Goal: Go to known website: Go to known website

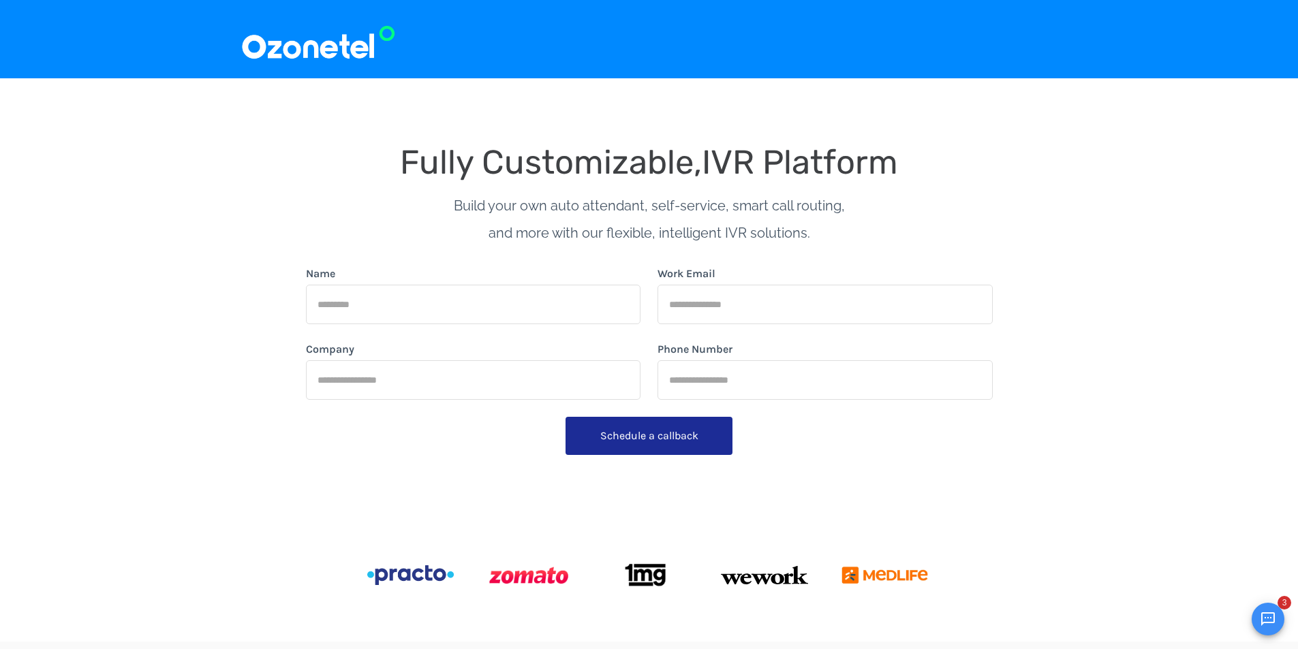
click at [275, 15] on div at bounding box center [649, 39] width 1298 height 78
click at [296, 47] on img at bounding box center [318, 39] width 155 height 46
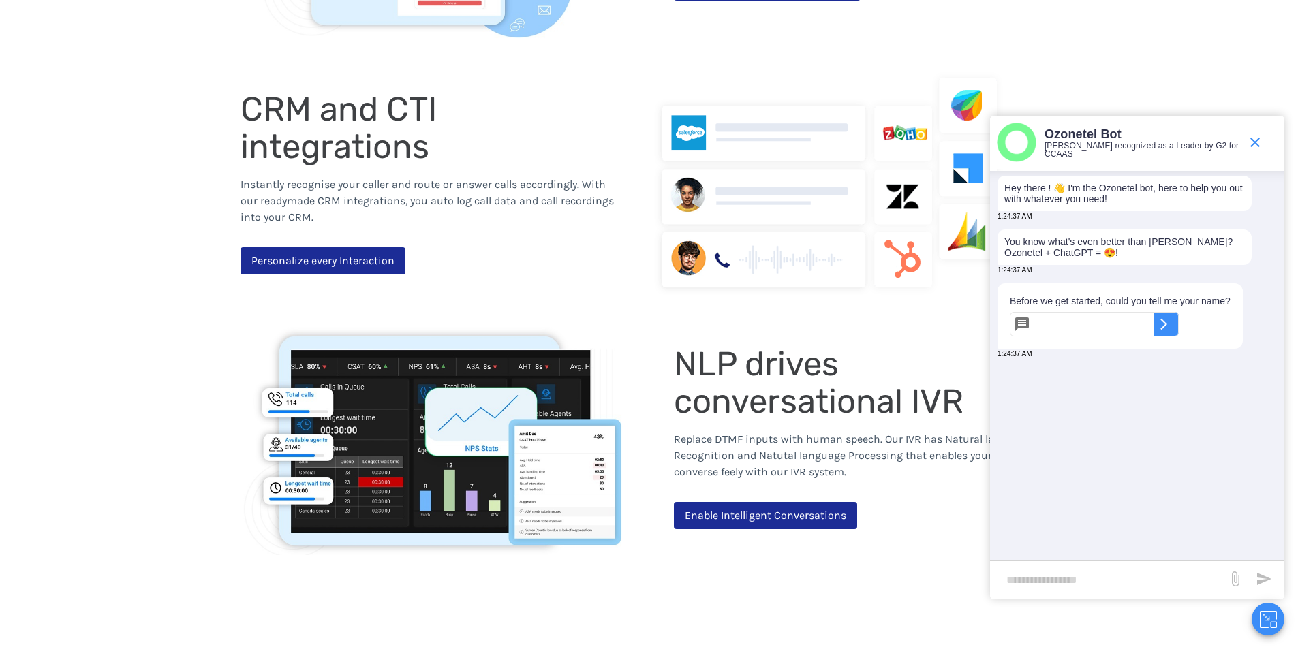
scroll to position [1499, 0]
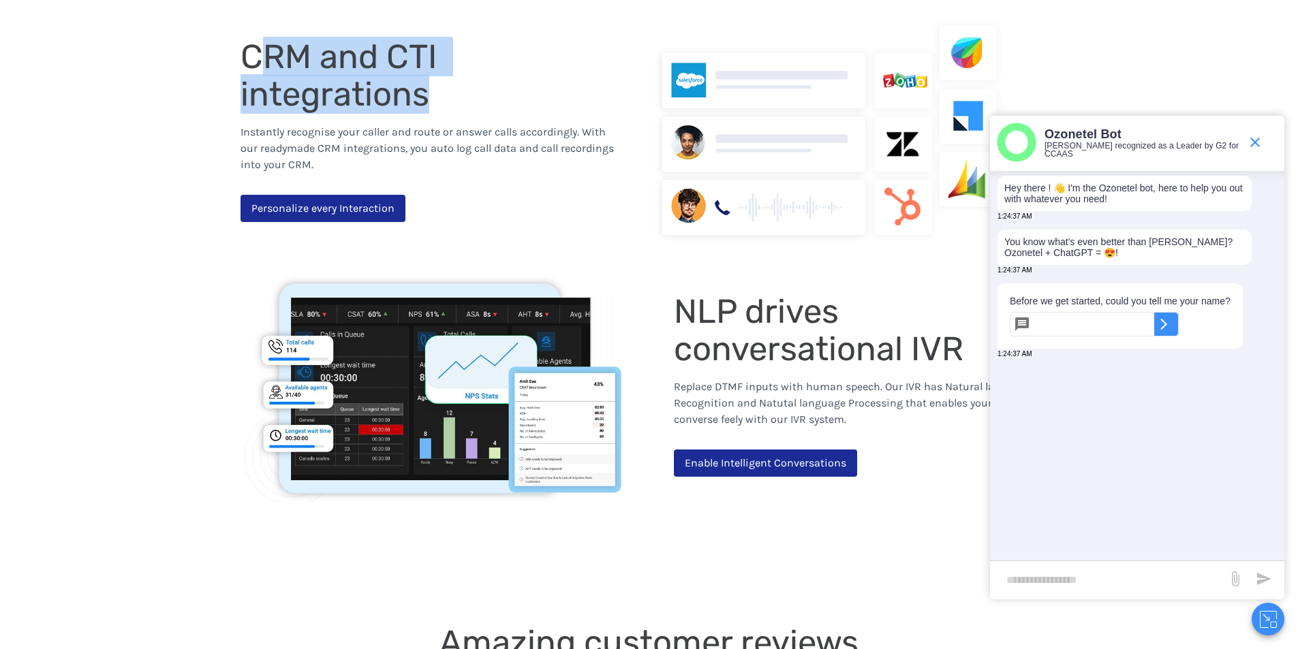
drag, startPoint x: 254, startPoint y: 47, endPoint x: 443, endPoint y: 102, distance: 197.3
click at [443, 102] on div "CRM and CTI integrations" at bounding box center [433, 75] width 384 height 75
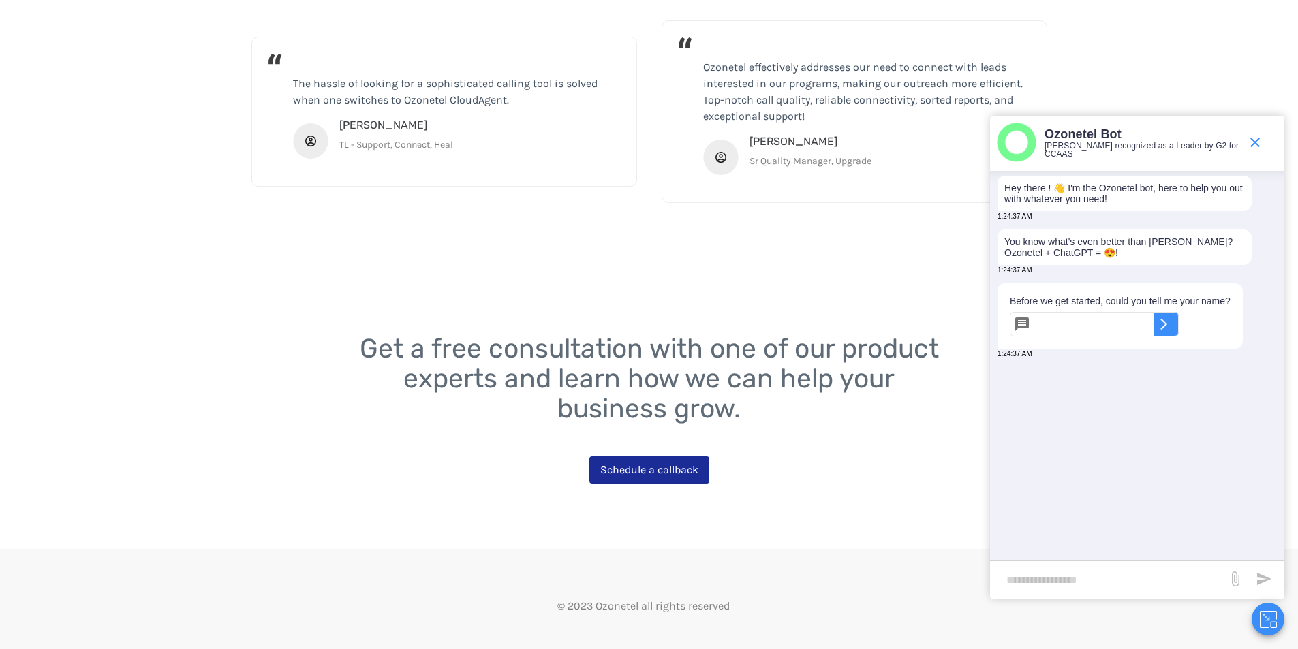
scroll to position [2385, 0]
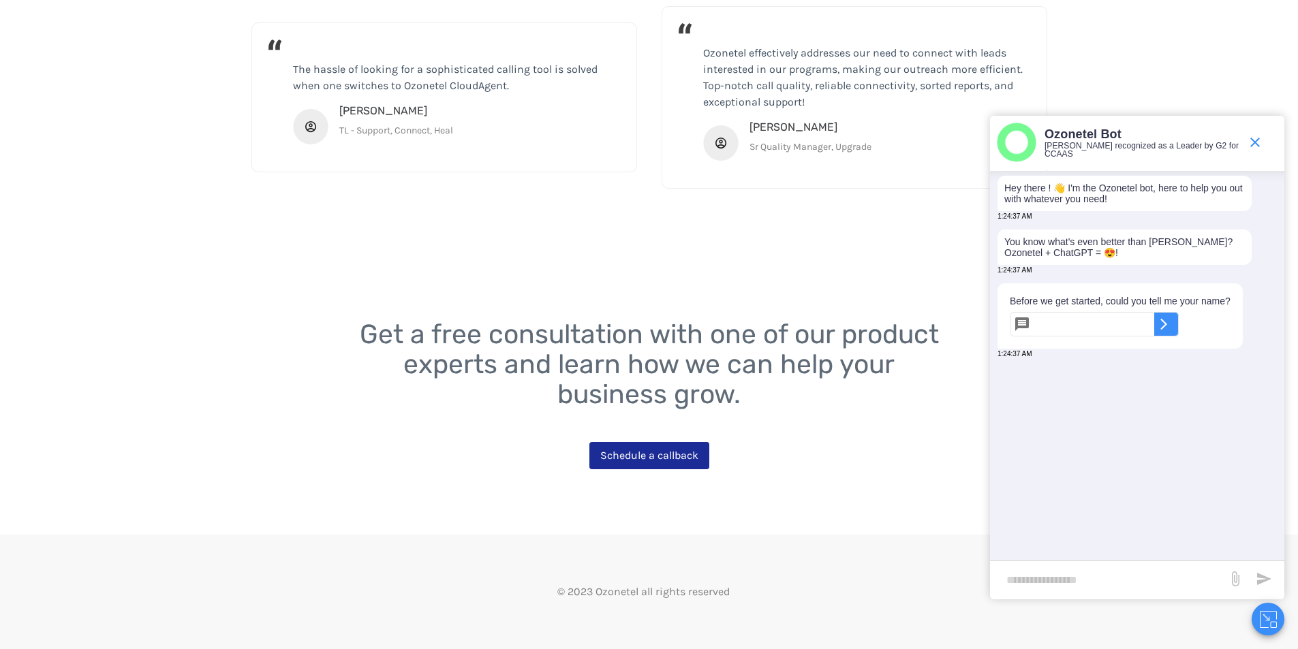
click at [636, 587] on span "© 2023 Ozonetel all rights reserved" at bounding box center [643, 591] width 172 height 13
click at [613, 591] on span "© 2023 Ozonetel all rights reserved" at bounding box center [643, 591] width 172 height 13
click at [840, 598] on div "© 2023 Ozonetel all rights reserved" at bounding box center [644, 592] width 807 height 38
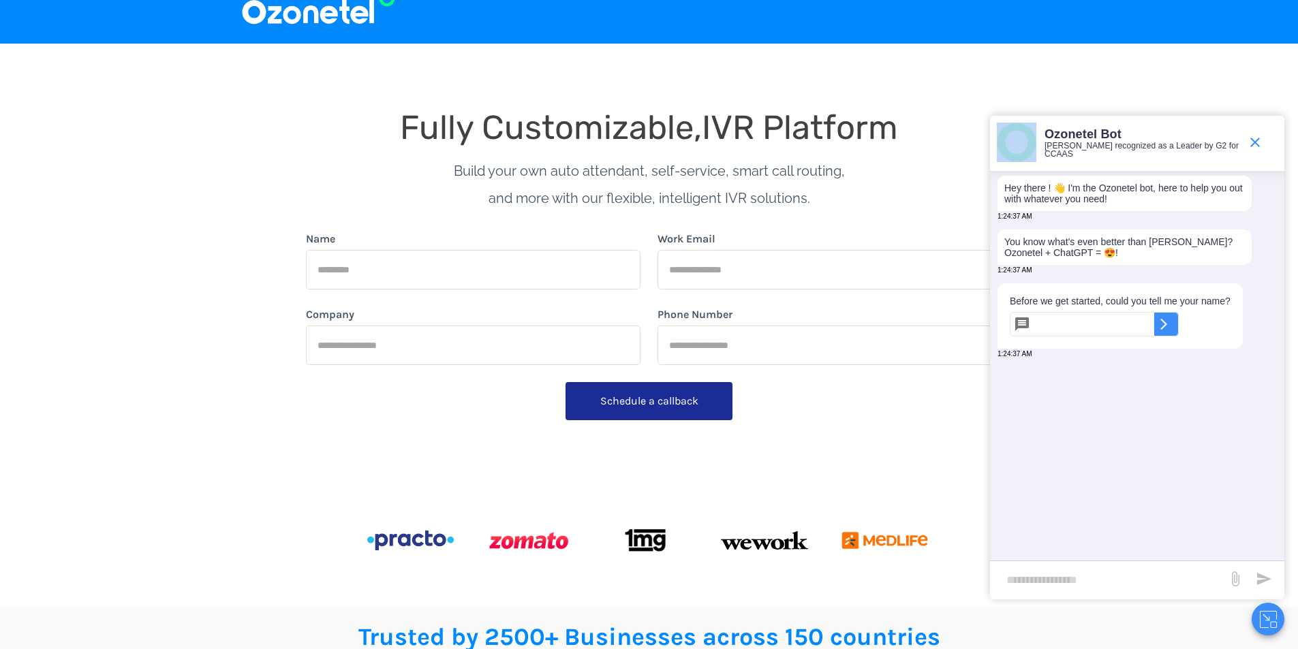
scroll to position [0, 0]
